Goal: Check status: Check status

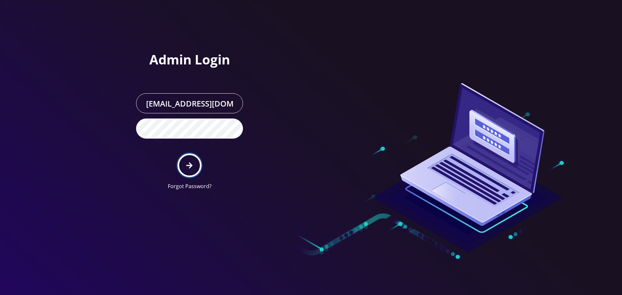
click at [189, 173] on button "submit" at bounding box center [190, 166] width 24 height 24
click at [115, 123] on div at bounding box center [311, 147] width 622 height 295
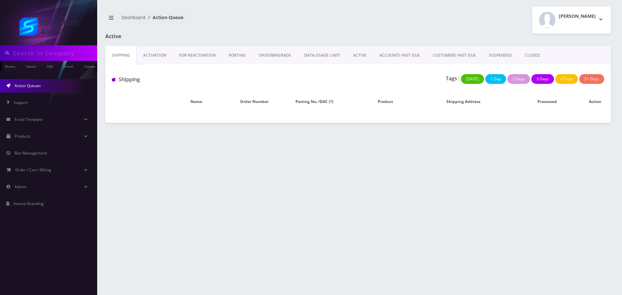
type input "9342239283"
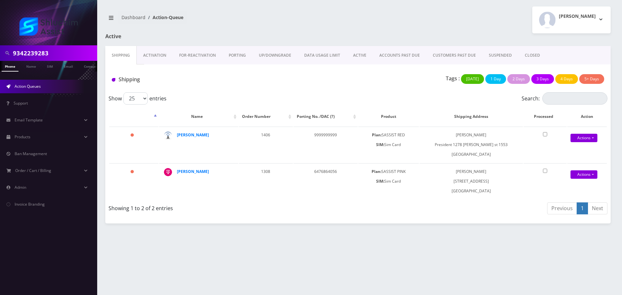
click at [52, 54] on input "9342239283" at bounding box center [54, 53] width 83 height 12
click at [283, 58] on link "UP/DOWNGRADE" at bounding box center [274, 55] width 45 height 19
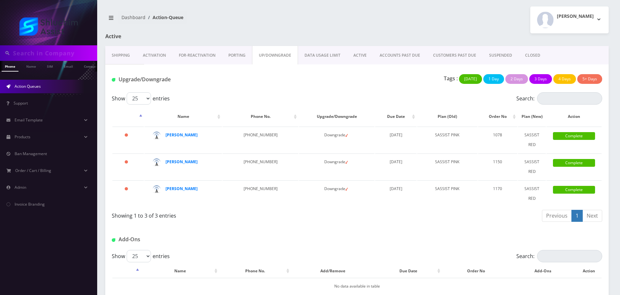
click at [390, 55] on link "ACCOUNTS PAST DUE" at bounding box center [399, 55] width 53 height 19
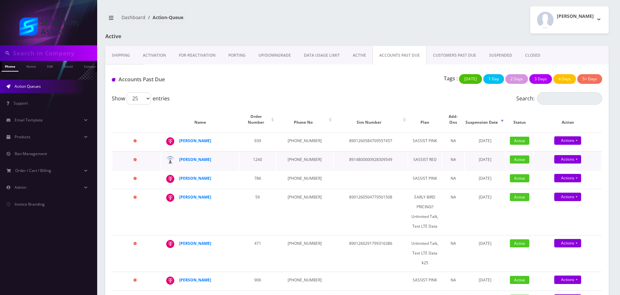
click at [287, 157] on td "[PHONE_NUMBER]" at bounding box center [304, 160] width 57 height 18
copy td "[PHONE_NUMBER]"
click at [303, 175] on td "[PHONE_NUMBER]" at bounding box center [304, 179] width 57 height 18
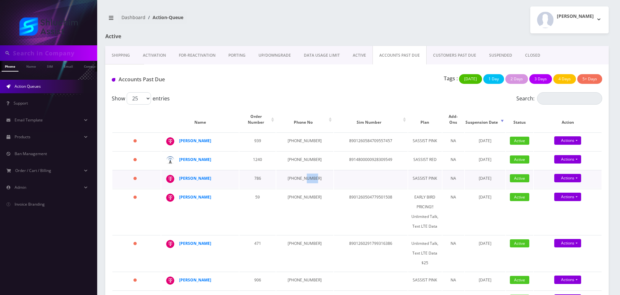
click at [303, 175] on td "[PHONE_NUMBER]" at bounding box center [304, 179] width 57 height 18
click at [303, 197] on td "[PHONE_NUMBER]" at bounding box center [304, 212] width 57 height 46
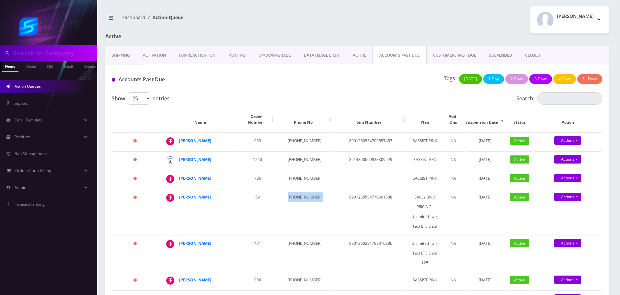
copy td "[PHONE_NUMBER]"
